Goal: Information Seeking & Learning: Stay updated

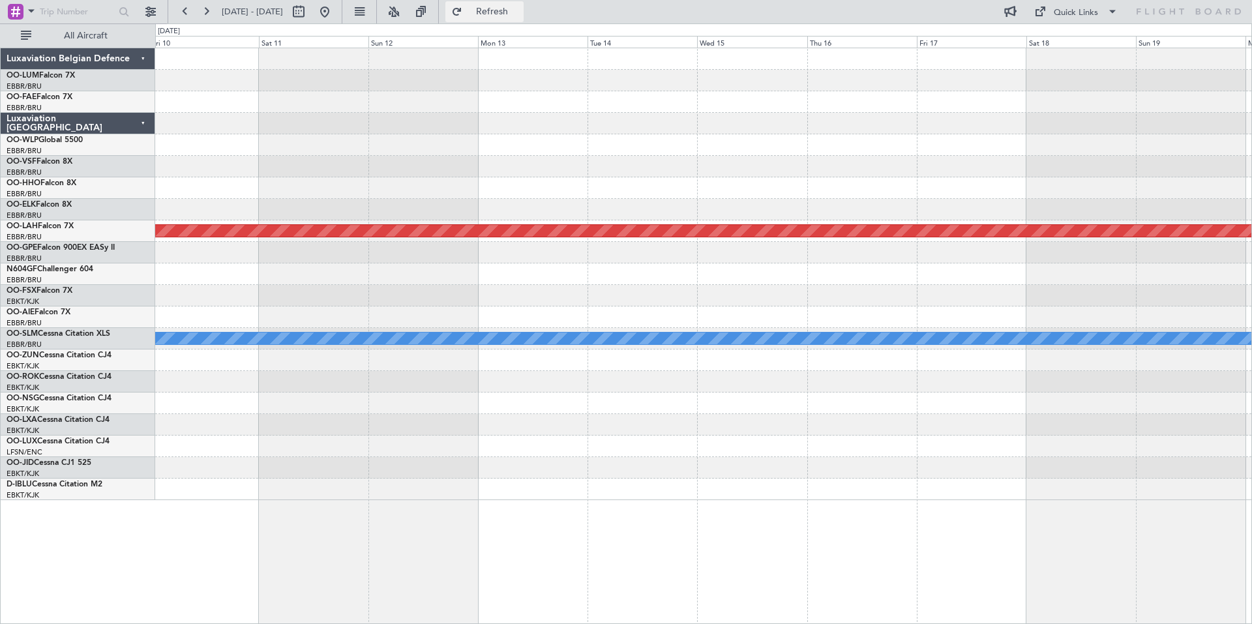
click at [503, 3] on button "Refresh" at bounding box center [484, 11] width 78 height 21
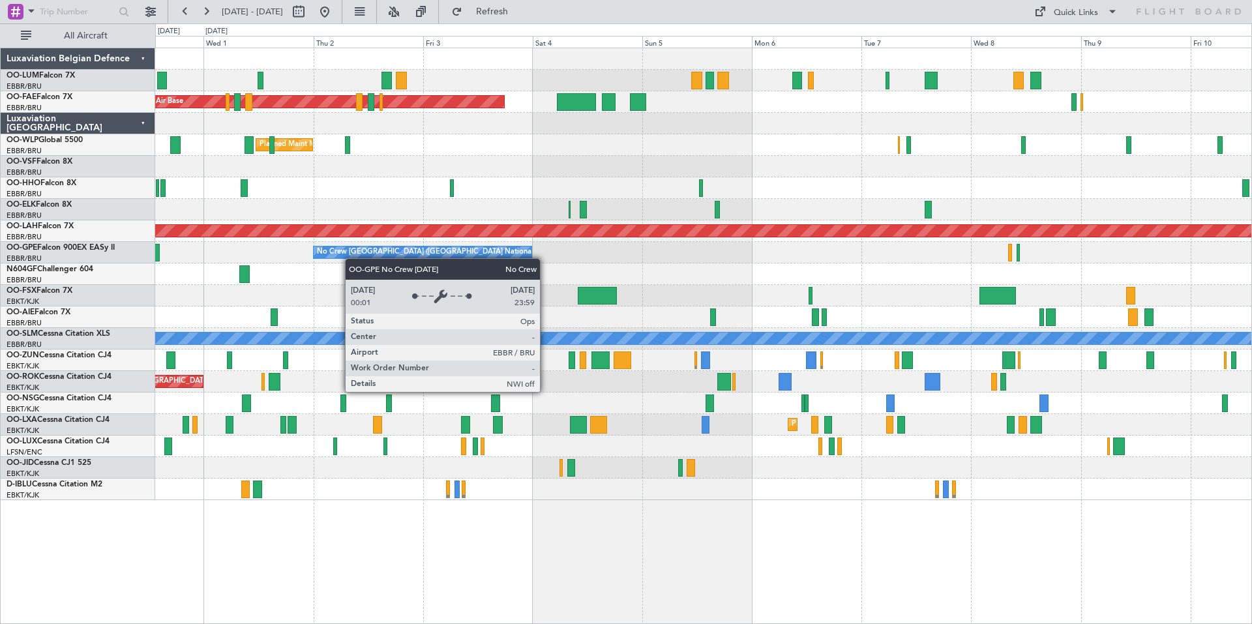
click at [331, 252] on div "No Crew [GEOGRAPHIC_DATA] ([GEOGRAPHIC_DATA] National)" at bounding box center [426, 253] width 218 height 20
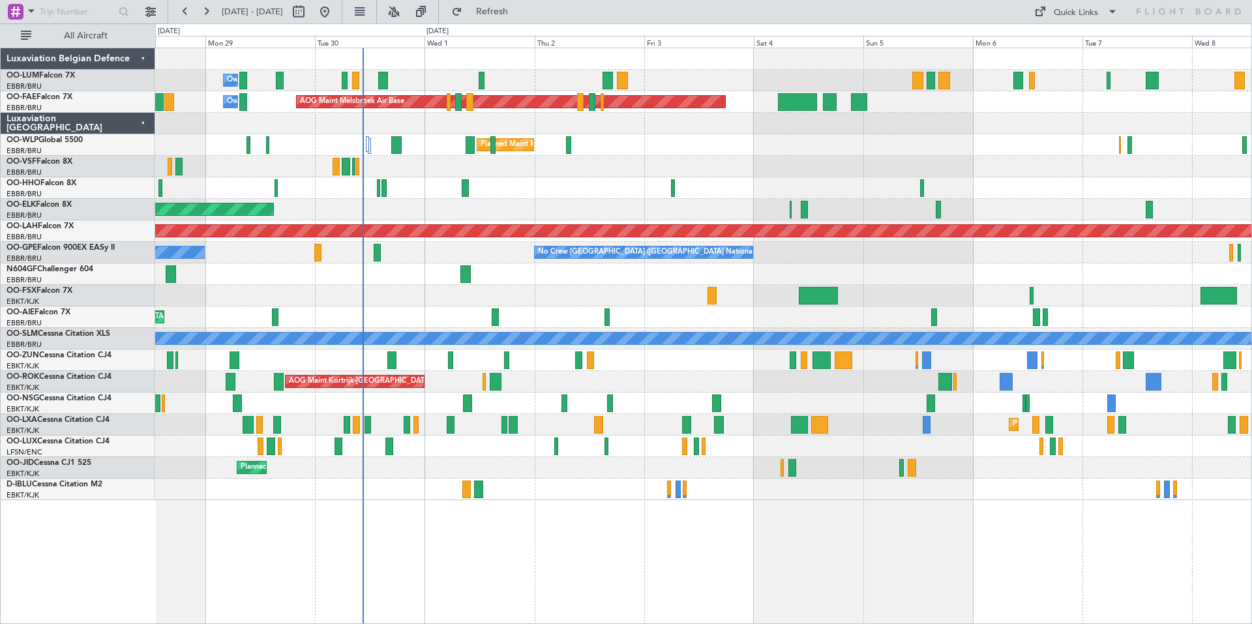
click at [752, 312] on div "Owner Melsbroek Air Base AOG Maint [GEOGRAPHIC_DATA] Owner [GEOGRAPHIC_DATA] AO…" at bounding box center [703, 274] width 1096 height 452
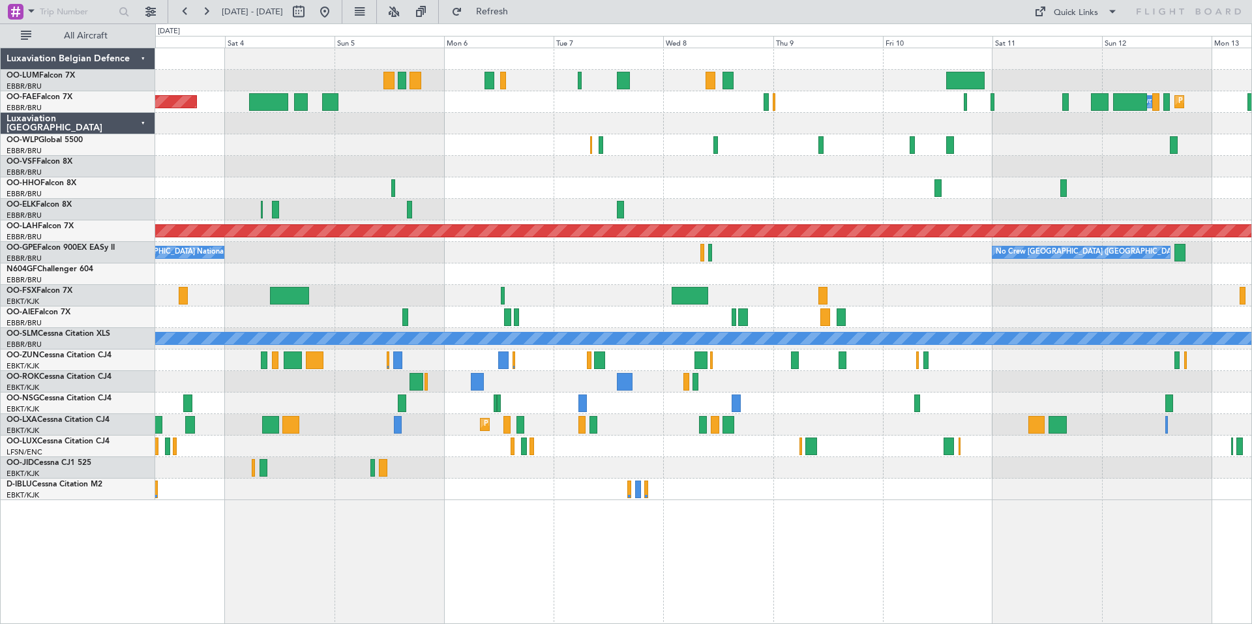
click at [439, 281] on div "AOG Maint Melsbroek Air Base Owner [GEOGRAPHIC_DATA] Planned Maint [GEOGRAPHIC_…" at bounding box center [703, 274] width 1096 height 452
click at [879, 272] on div at bounding box center [703, 274] width 1096 height 22
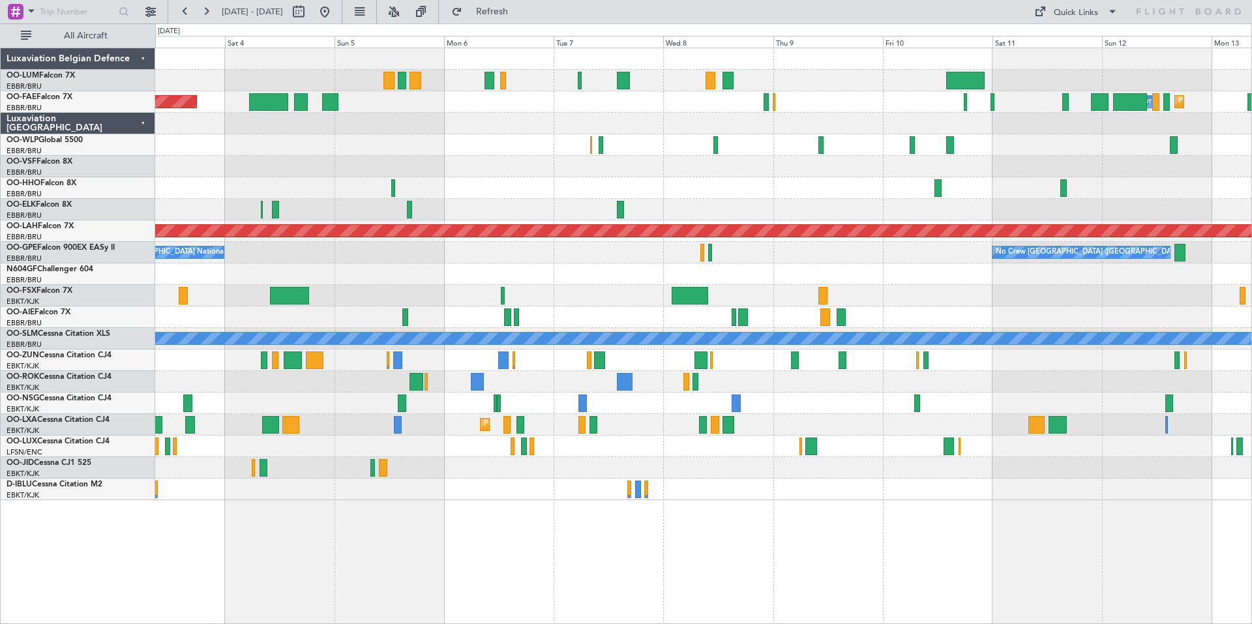
click at [879, 272] on div at bounding box center [703, 274] width 1096 height 22
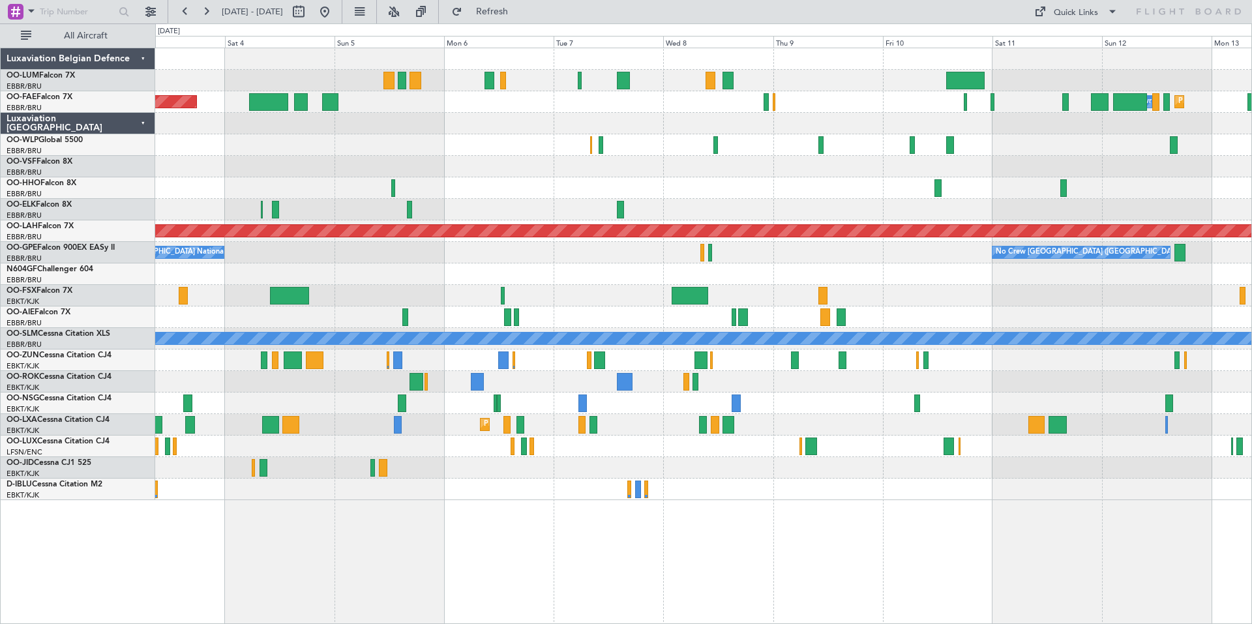
click at [879, 272] on div at bounding box center [703, 274] width 1096 height 22
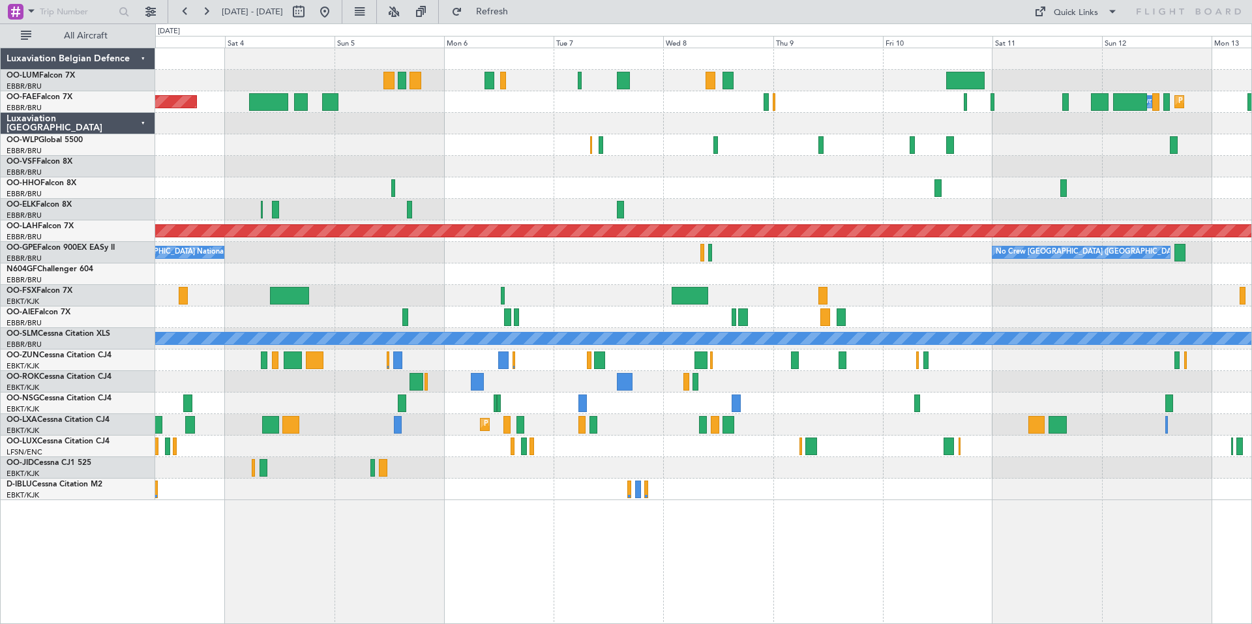
click at [879, 272] on div at bounding box center [703, 274] width 1096 height 22
